Goal: Check status

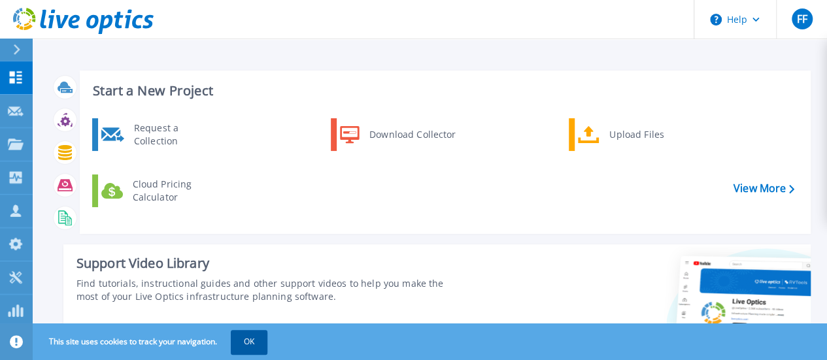
click at [258, 339] on button "OK" at bounding box center [249, 342] width 37 height 24
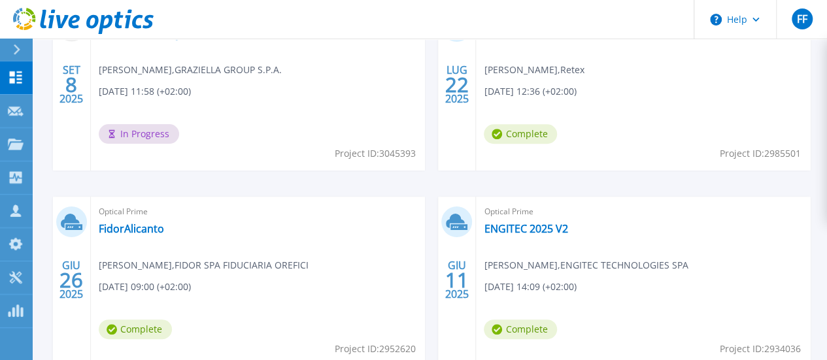
scroll to position [392, 0]
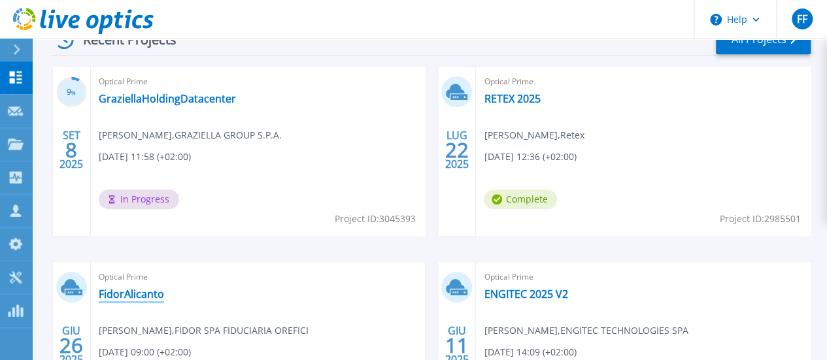
click at [164, 288] on link "FidorAlicanto" at bounding box center [131, 294] width 65 height 13
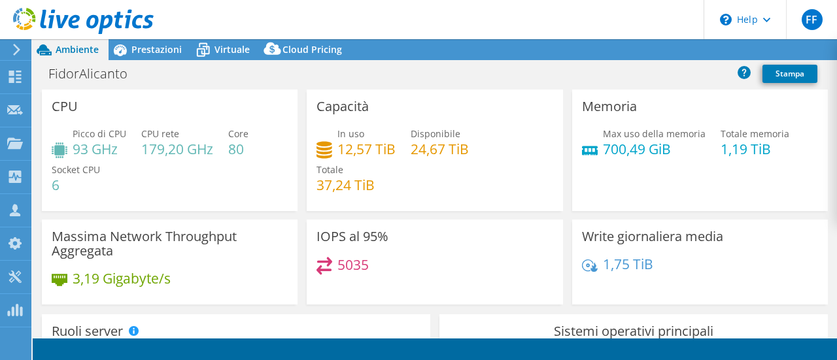
select select "USD"
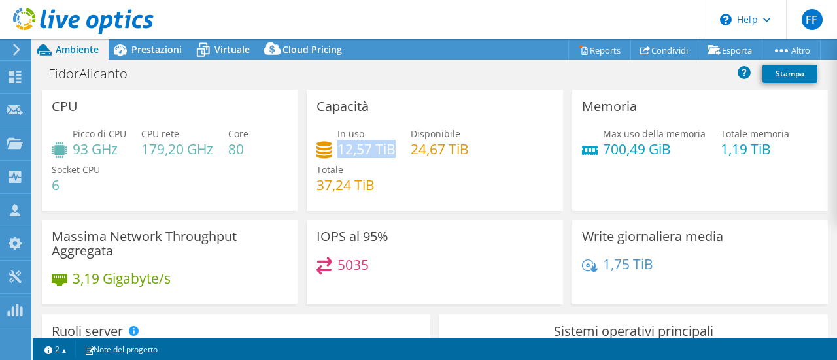
drag, startPoint x: 335, startPoint y: 148, endPoint x: 392, endPoint y: 150, distance: 56.3
click at [388, 148] on h4 "12,57 TiB" at bounding box center [366, 149] width 58 height 14
click at [432, 184] on div "In uso 12,57 TiB Disponibile 24,67 TiB Totale 37,24 TiB" at bounding box center [434, 166] width 236 height 78
drag, startPoint x: 338, startPoint y: 263, endPoint x: 388, endPoint y: 263, distance: 50.3
click at [388, 263] on div "5035" at bounding box center [434, 271] width 236 height 28
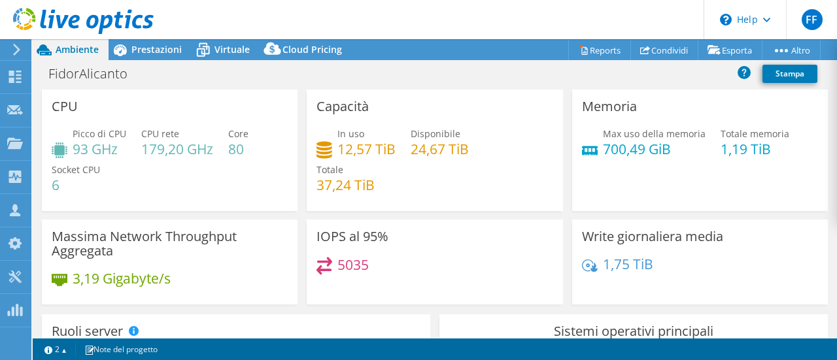
click at [447, 276] on div "5035" at bounding box center [434, 271] width 236 height 28
